Goal: Task Accomplishment & Management: Manage account settings

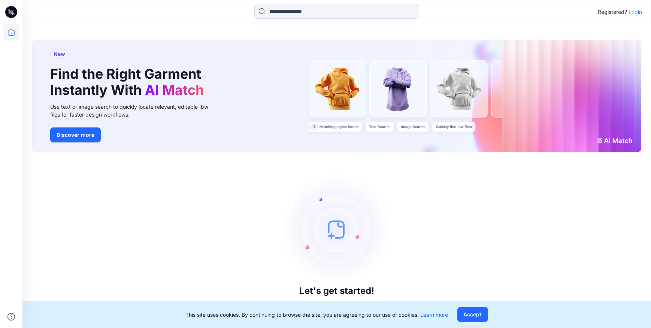
click at [629, 13] on p "Login" at bounding box center [634, 12] width 13 height 8
click at [633, 13] on p "Login" at bounding box center [634, 12] width 13 height 8
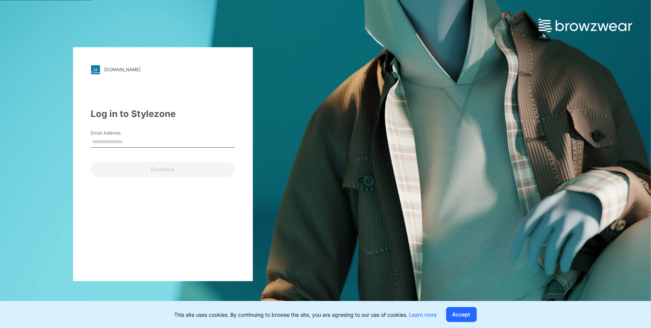
click at [195, 142] on input "Email Address" at bounding box center [163, 141] width 144 height 11
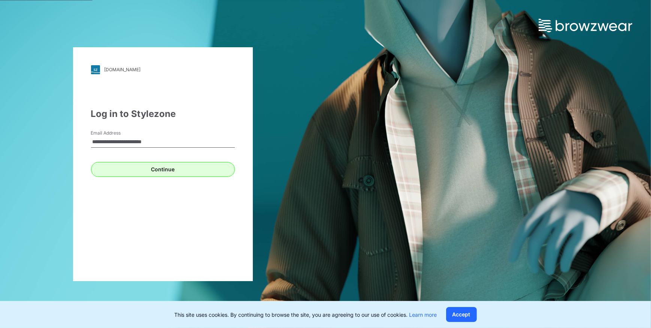
type input "**********"
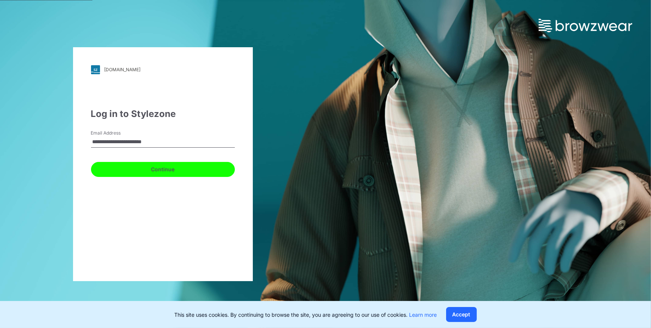
click at [178, 167] on button "Continue" at bounding box center [163, 169] width 144 height 15
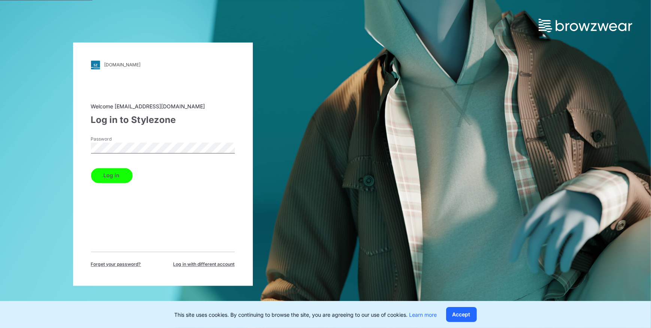
click at [118, 173] on button "Log in" at bounding box center [112, 175] width 42 height 15
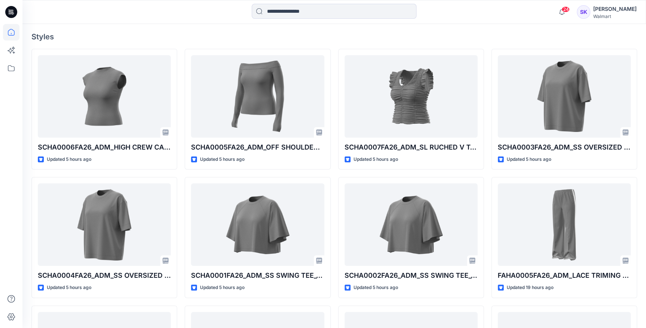
scroll to position [170, 0]
